Goal: Task Accomplishment & Management: Use online tool/utility

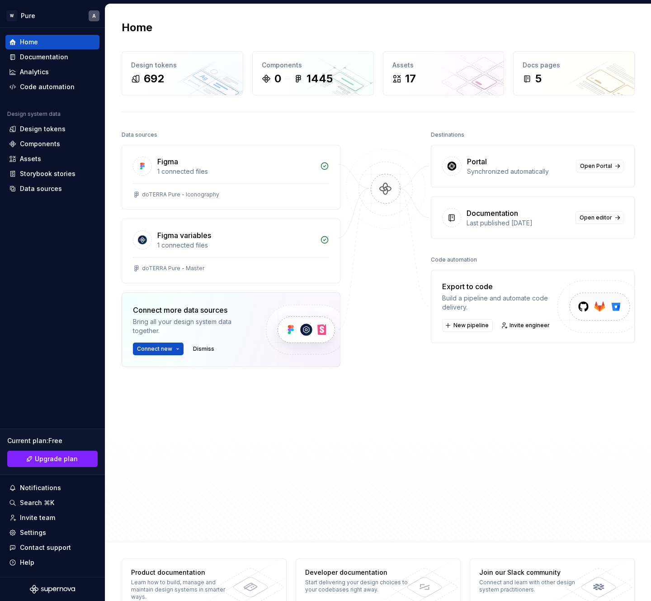
click at [280, 27] on div "Home" at bounding box center [378, 27] width 513 height 14
click at [157, 347] on span "Connect new" at bounding box center [154, 348] width 35 height 7
click at [166, 399] on p "Import components and stories." at bounding box center [193, 400] width 86 height 7
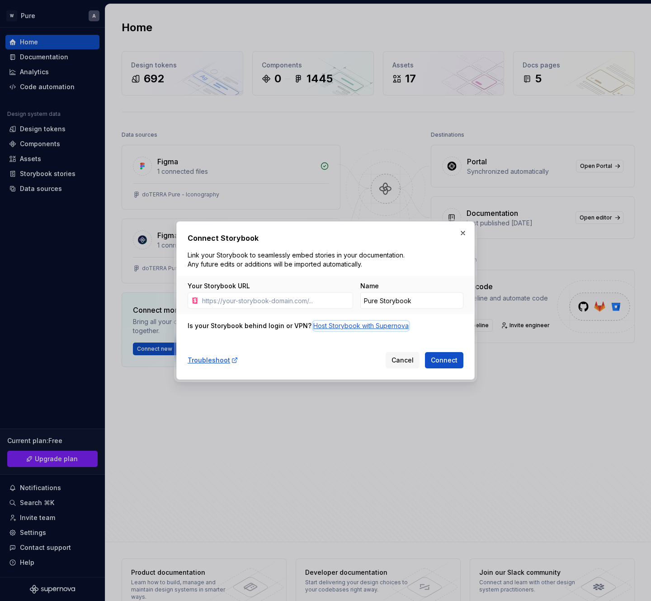
click at [335, 327] on div "Host Storybook with Supernova" at bounding box center [360, 325] width 95 height 9
click at [312, 305] on input "Your Storybook URL" at bounding box center [276, 300] width 155 height 16
paste input "[URL][DOMAIN_NAME]"
type input "[URL][DOMAIN_NAME]"
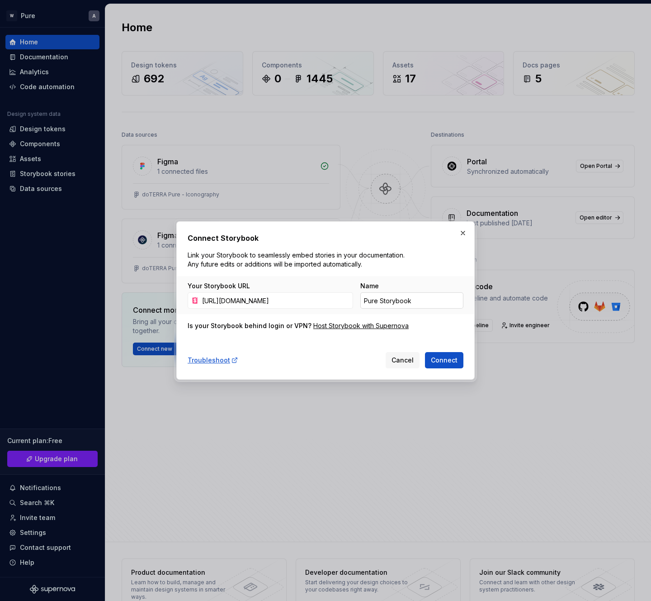
click at [422, 299] on input "Pure Storybook" at bounding box center [411, 300] width 103 height 16
type input "Leader Tools"
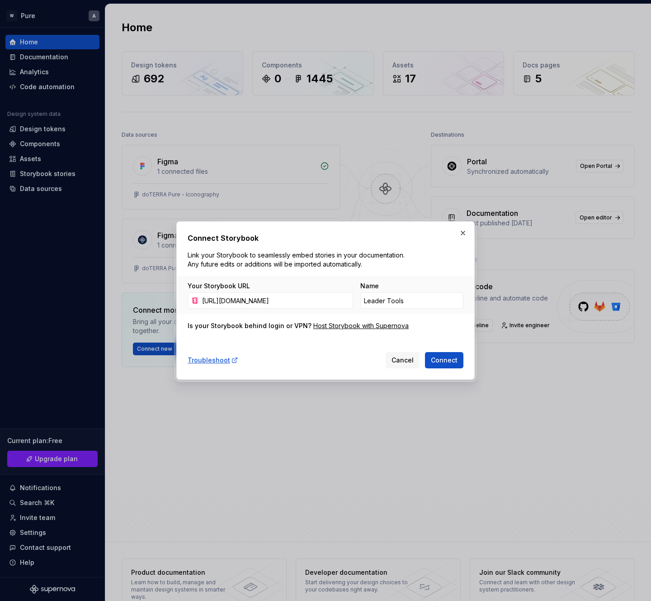
click at [445, 362] on span "Connect" at bounding box center [444, 359] width 27 height 9
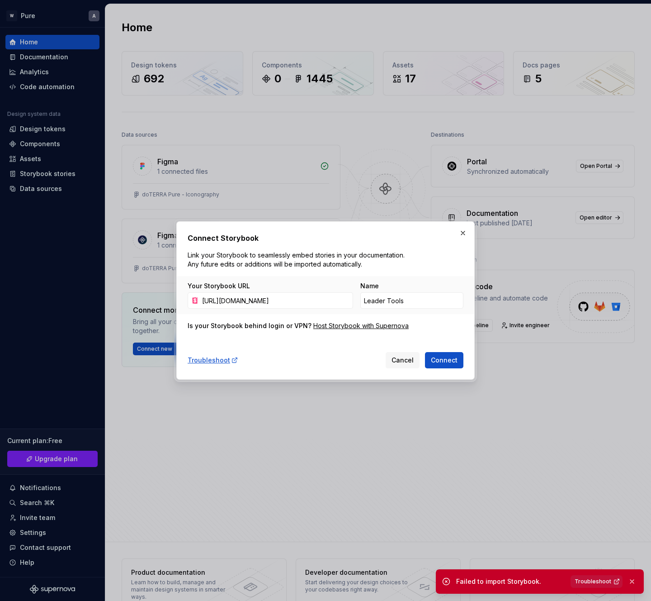
click at [598, 582] on span "Troubleshoot" at bounding box center [593, 580] width 37 height 7
click at [313, 299] on input "[URL][DOMAIN_NAME]" at bounding box center [276, 300] width 155 height 16
paste input "[DOMAIN_NAME][URL]"
type input "[URL][DOMAIN_NAME]"
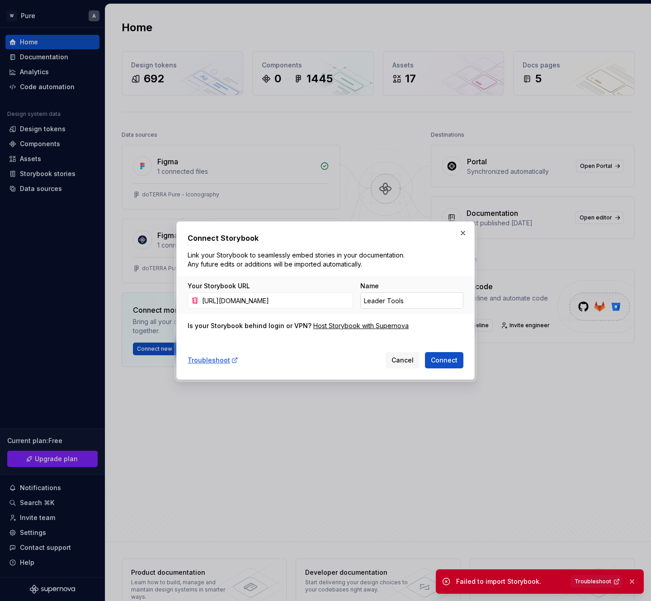
click at [419, 301] on input "Leader Tools" at bounding box center [411, 300] width 103 height 16
type input "Pure"
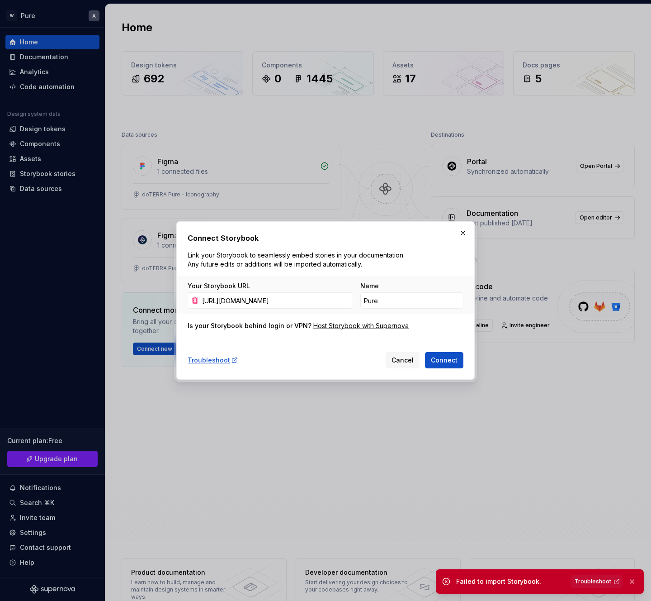
click at [339, 350] on div "Troubleshoot Cancel Connect" at bounding box center [326, 358] width 276 height 20
click at [435, 357] on span "Connect" at bounding box center [444, 359] width 27 height 9
click at [308, 301] on input "[URL][DOMAIN_NAME]" at bounding box center [276, 300] width 155 height 16
click at [212, 300] on input "[URL][DOMAIN_NAME]" at bounding box center [276, 300] width 155 height 16
click at [311, 300] on input "[URL][DOMAIN_NAME]" at bounding box center [276, 300] width 155 height 16
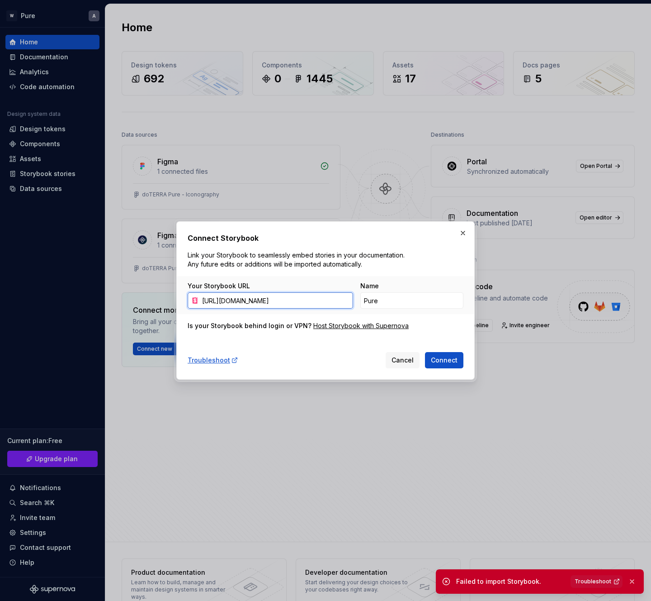
scroll to position [0, 142]
drag, startPoint x: 226, startPoint y: 300, endPoint x: 394, endPoint y: 298, distance: 167.8
click at [394, 298] on div "Your Storybook URL [URL][DOMAIN_NAME] Name Pure" at bounding box center [326, 294] width 276 height 27
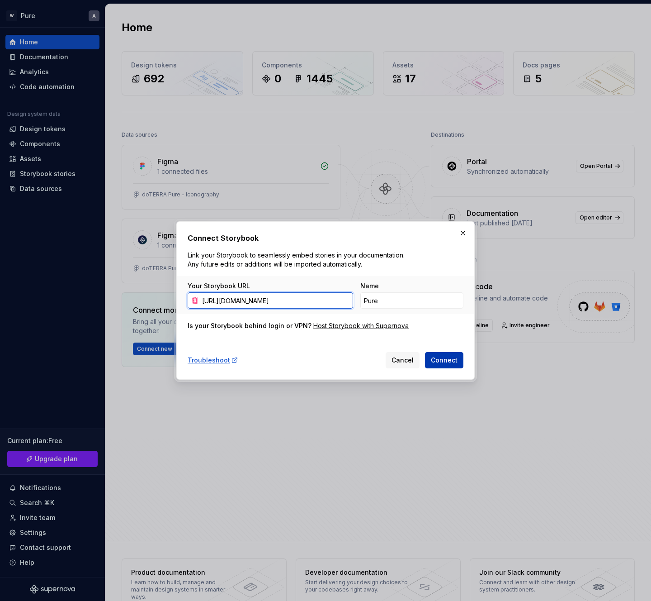
type input "[URL][DOMAIN_NAME]"
click at [438, 358] on span "Connect" at bounding box center [444, 359] width 27 height 9
